Goal: Information Seeking & Learning: Check status

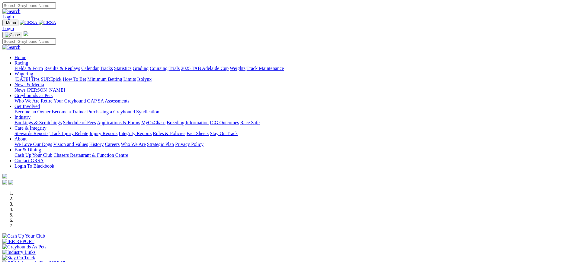
scroll to position [220, 0]
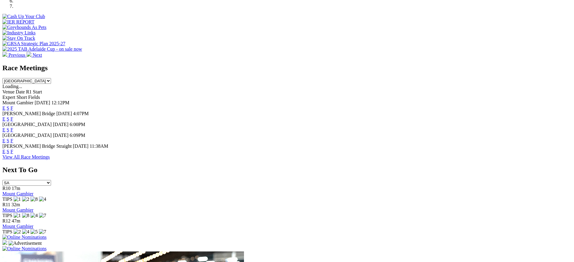
click at [13, 149] on link "F" at bounding box center [12, 151] width 3 height 5
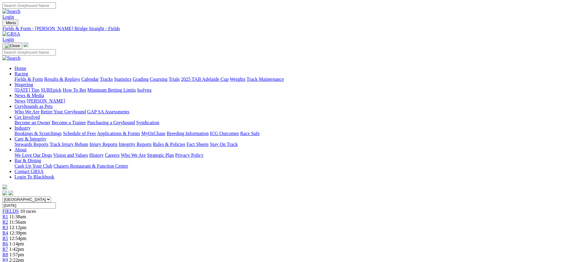
click at [20, 31] on img at bounding box center [11, 33] width 18 height 5
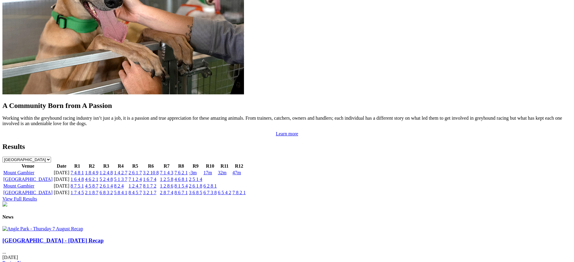
scroll to position [536, 0]
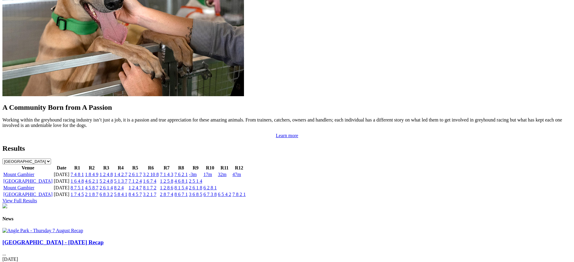
click at [127, 179] on link "5 1 3 7" at bounding box center [120, 181] width 13 height 5
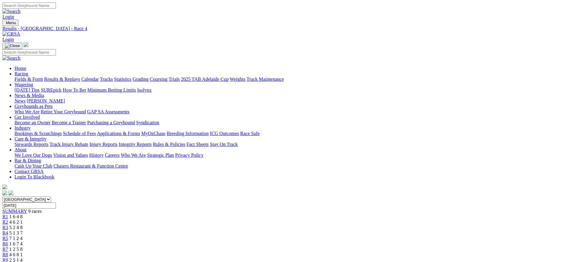
click at [20, 31] on img at bounding box center [11, 33] width 18 height 5
